Goal: Information Seeking & Learning: Learn about a topic

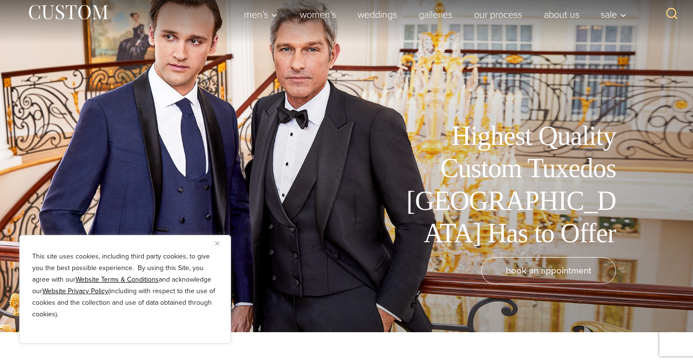
scroll to position [31, 0]
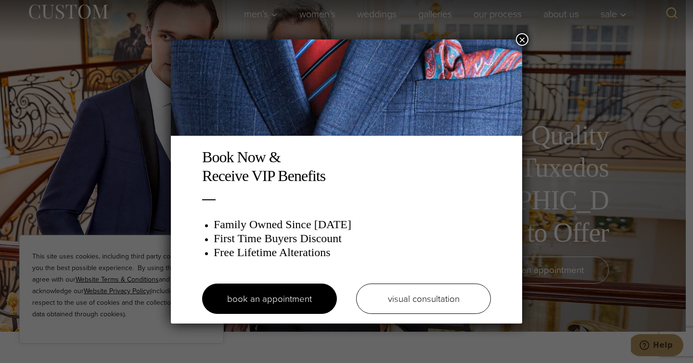
click at [523, 38] on button "×" at bounding box center [522, 39] width 13 height 13
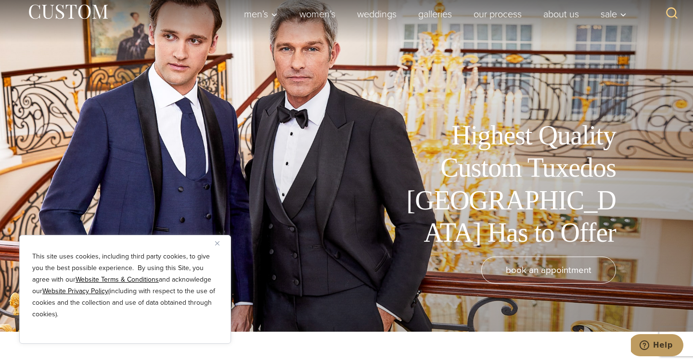
scroll to position [0, 0]
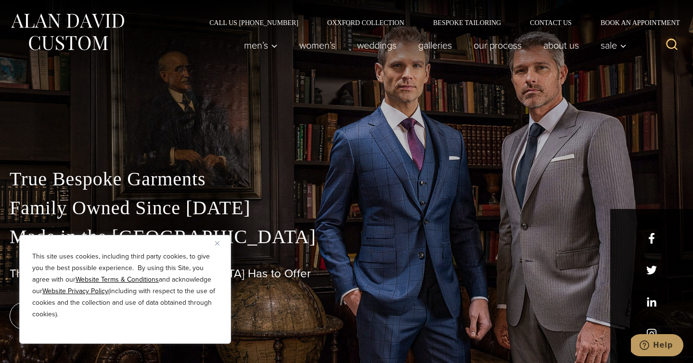
click at [218, 243] on img "Close" at bounding box center [217, 243] width 4 height 4
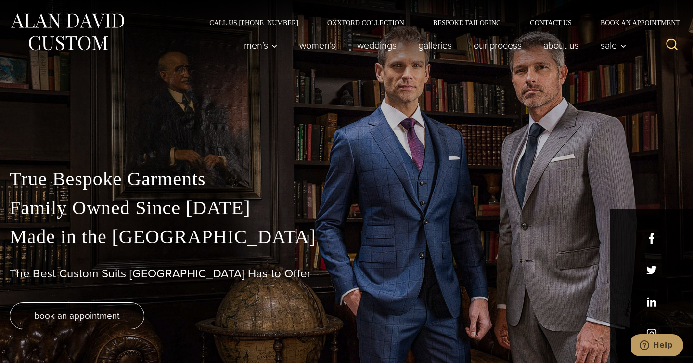
click at [448, 24] on link "Bespoke Tailoring" at bounding box center [467, 22] width 97 height 7
